Goal: Entertainment & Leisure: Consume media (video, audio)

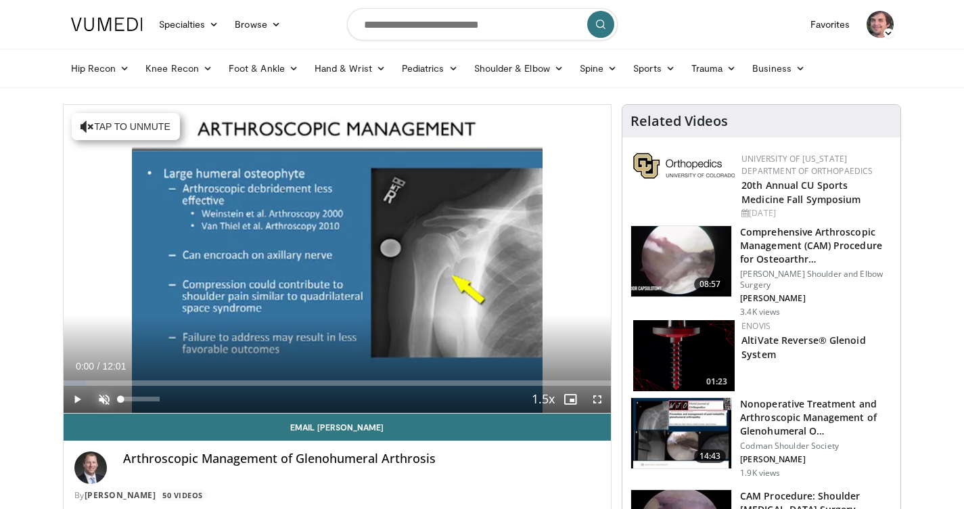
click at [105, 395] on span "Video Player" at bounding box center [104, 399] width 27 height 27
click at [77, 399] on span "Video Player" at bounding box center [77, 399] width 27 height 27
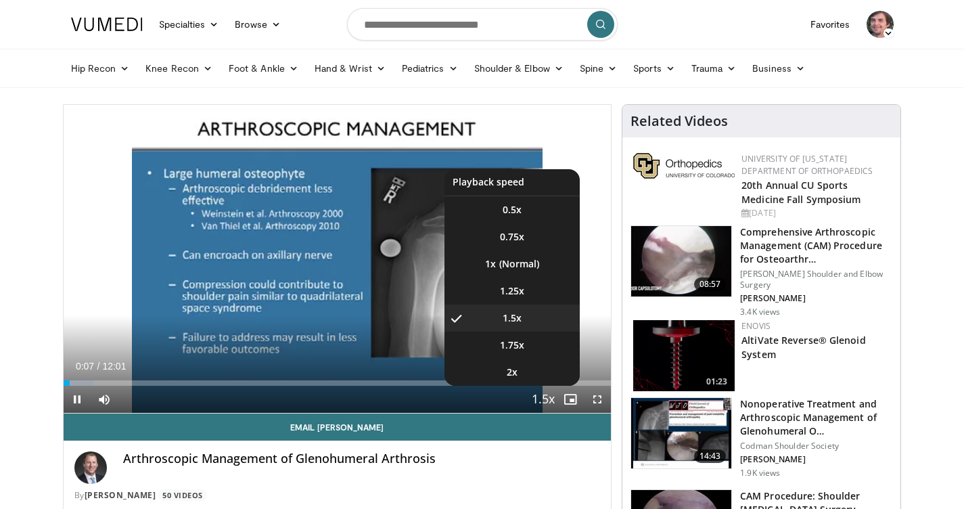
click at [546, 401] on span "Video Player" at bounding box center [543, 399] width 19 height 27
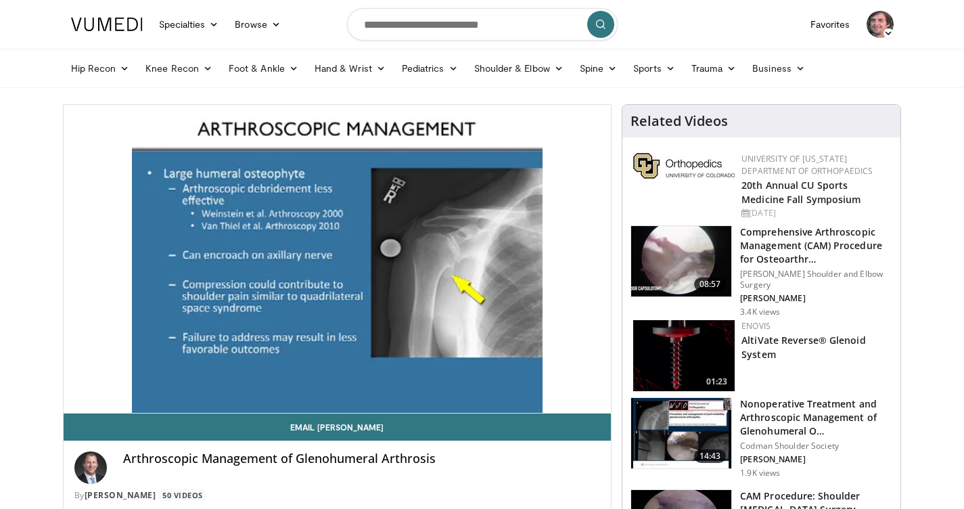
click at [546, 401] on div "10 seconds Tap to unmute" at bounding box center [338, 259] width 548 height 308
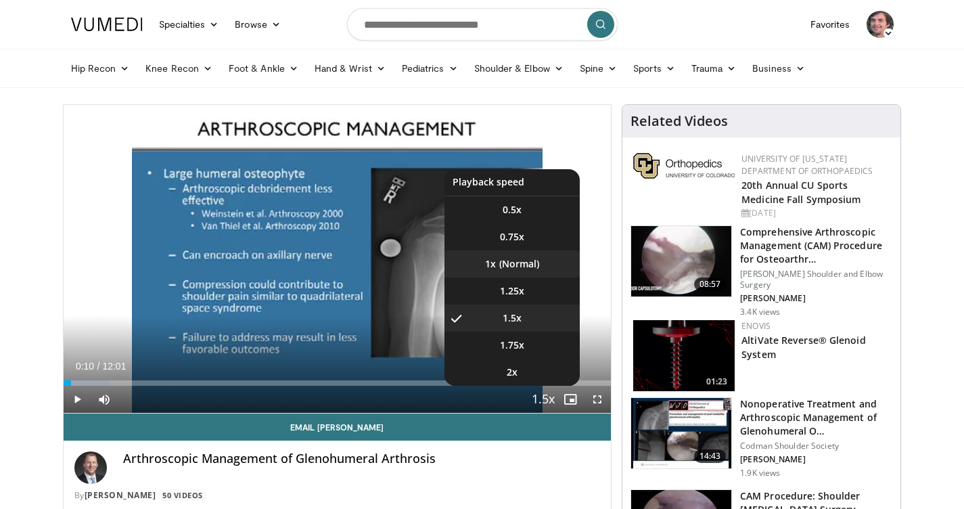
click at [525, 265] on li "1x" at bounding box center [512, 263] width 135 height 27
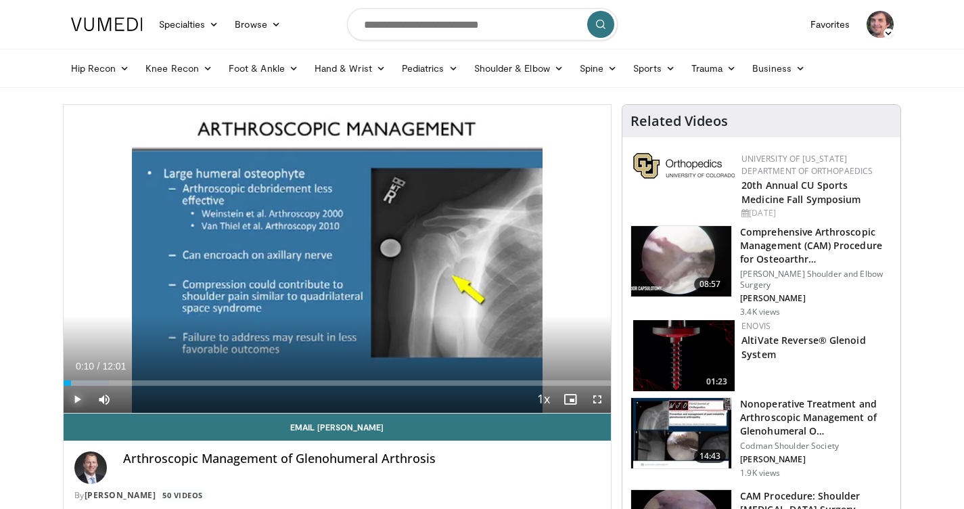
click at [75, 396] on span "Video Player" at bounding box center [77, 399] width 27 height 27
click at [595, 397] on span "Video Player" at bounding box center [597, 399] width 27 height 27
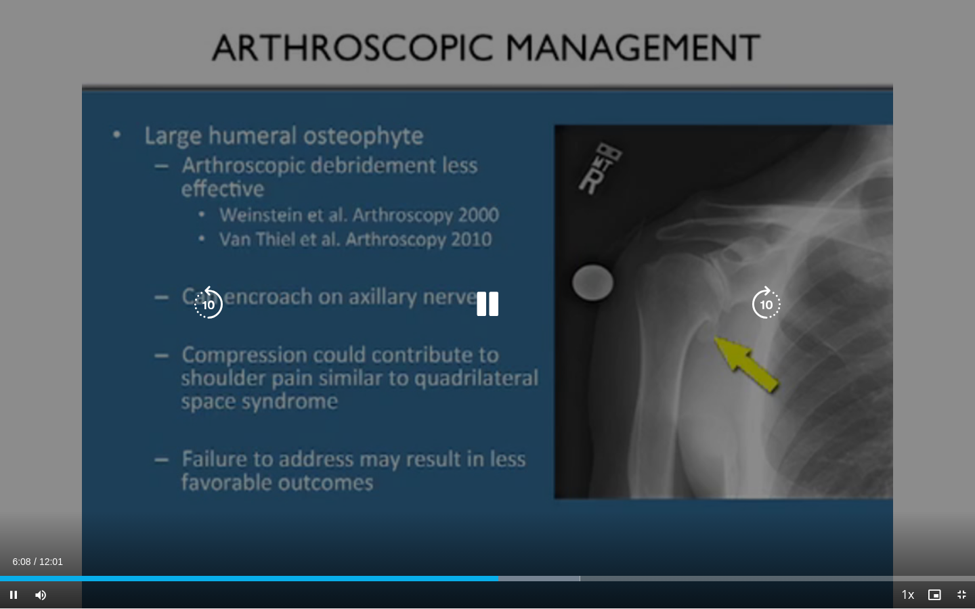
click at [202, 305] on icon "Video Player" at bounding box center [208, 305] width 38 height 38
click at [203, 299] on icon "Video Player" at bounding box center [208, 305] width 38 height 38
